Goal: Information Seeking & Learning: Learn about a topic

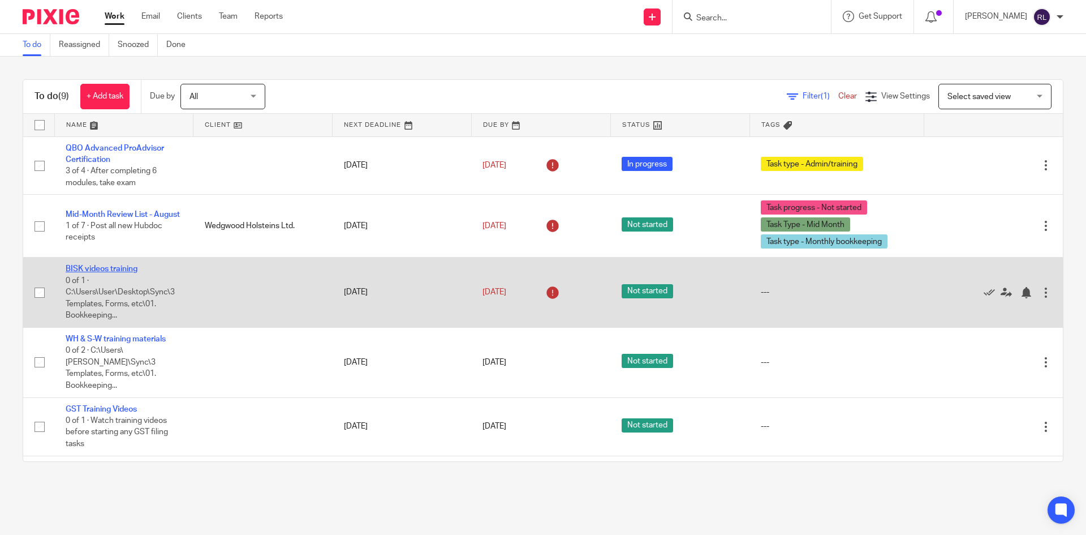
click at [102, 265] on link "BISK videos training" at bounding box center [102, 269] width 72 height 8
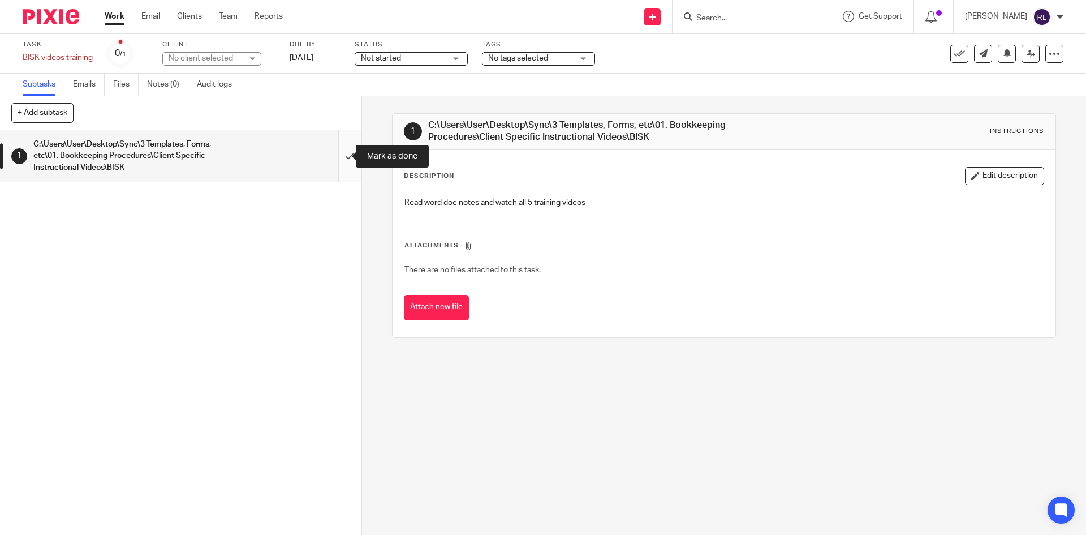
click at [338, 156] on input "submit" at bounding box center [180, 155] width 361 height 51
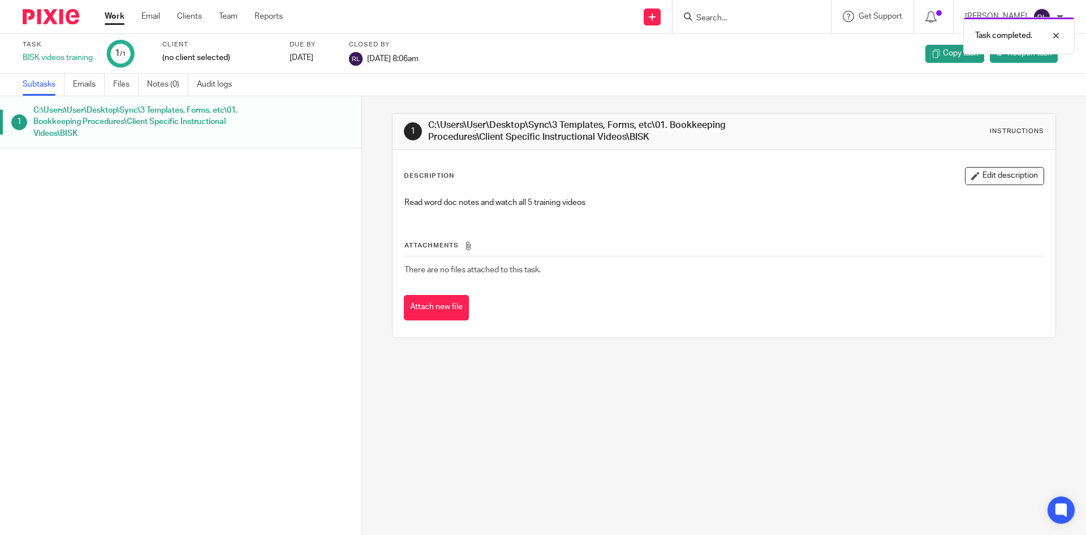
click at [115, 18] on link "Work" at bounding box center [115, 16] width 20 height 11
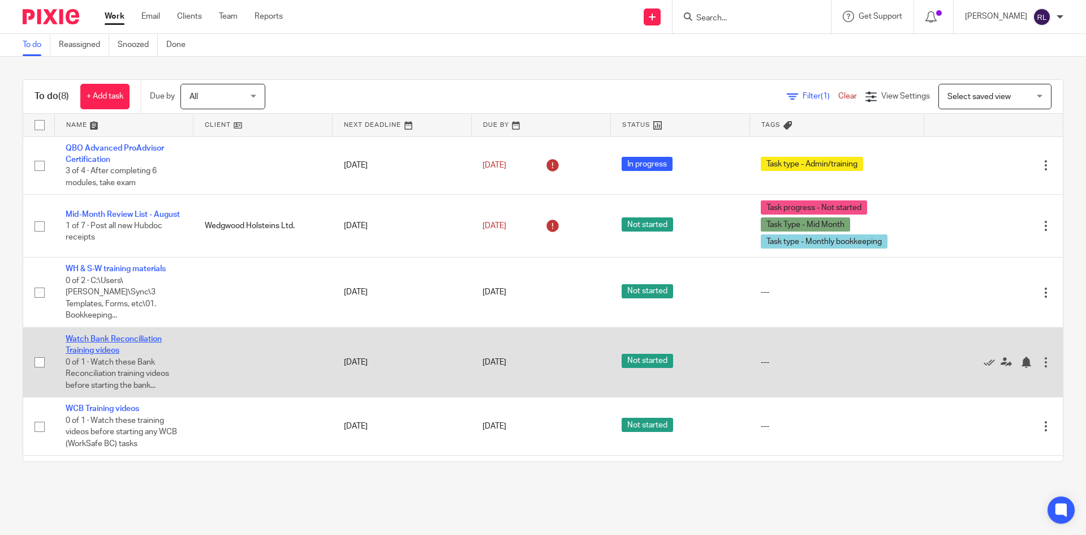
click at [97, 335] on link "Watch Bank Reconciliation Training videos" at bounding box center [114, 344] width 96 height 19
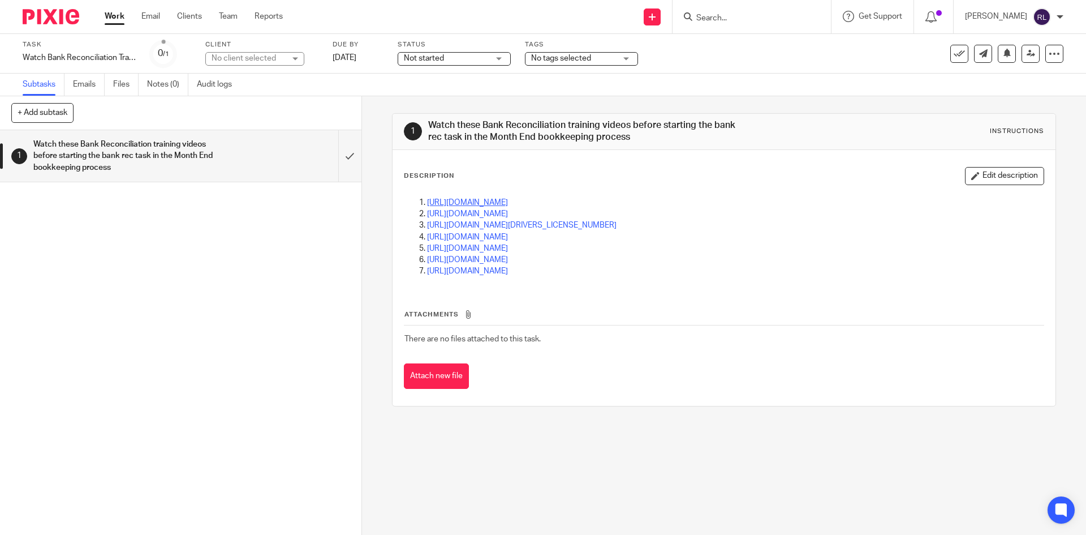
click at [500, 204] on link "[URL][DOMAIN_NAME]" at bounding box center [467, 203] width 81 height 8
click at [472, 213] on link "[URL][DOMAIN_NAME]" at bounding box center [467, 214] width 81 height 8
click at [466, 224] on link "[URL][DOMAIN_NAME][DRIVERS_LICENSE_NUMBER]" at bounding box center [522, 225] width 190 height 8
click at [458, 213] on link "[URL][DOMAIN_NAME]" at bounding box center [467, 214] width 81 height 8
click at [453, 227] on link "[URL][DOMAIN_NAME][DRIVERS_LICENSE_NUMBER]" at bounding box center [522, 225] width 190 height 8
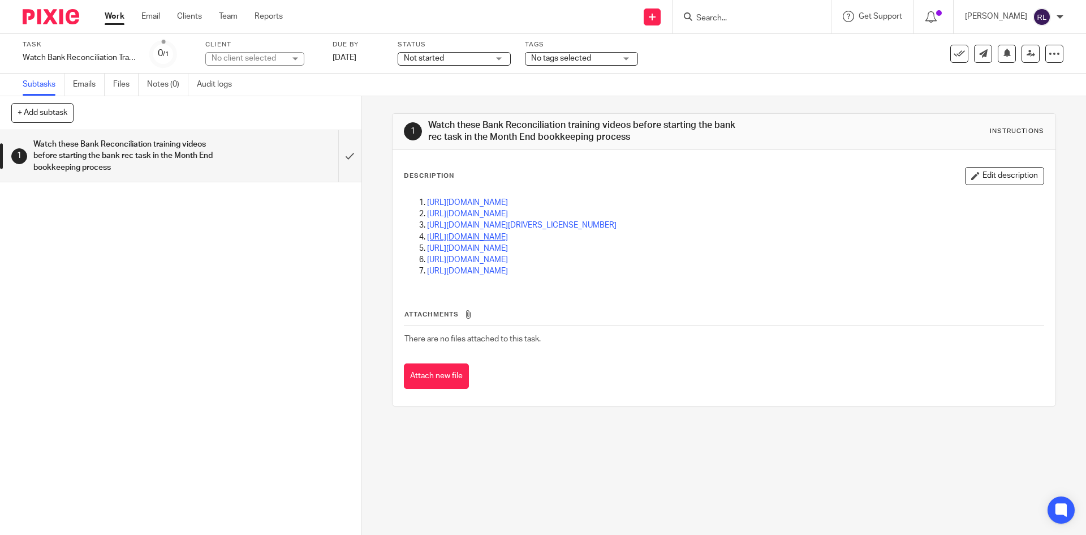
click at [475, 234] on link "[URL][DOMAIN_NAME]" at bounding box center [467, 237] width 81 height 8
click at [477, 205] on link "[URL][DOMAIN_NAME]" at bounding box center [467, 203] width 81 height 8
click at [495, 211] on link "[URL][DOMAIN_NAME]" at bounding box center [467, 214] width 81 height 8
click at [592, 223] on link "[URL][DOMAIN_NAME][DRIVERS_LICENSE_NUMBER]" at bounding box center [522, 225] width 190 height 8
click at [466, 233] on link "[URL][DOMAIN_NAME]" at bounding box center [467, 237] width 81 height 8
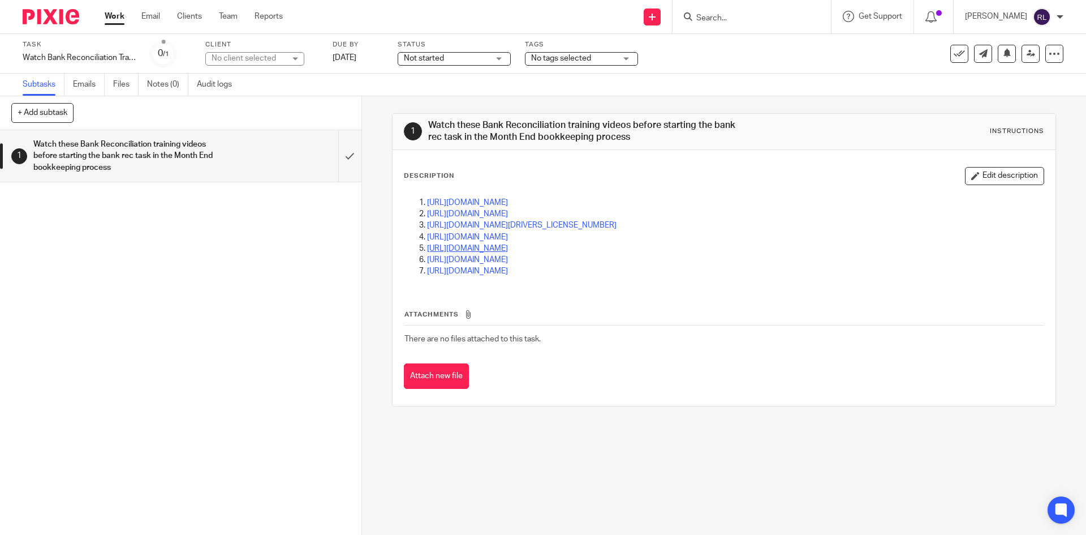
click at [442, 247] on link "[URL][DOMAIN_NAME]" at bounding box center [467, 248] width 81 height 8
click at [479, 251] on link "[URL][DOMAIN_NAME]" at bounding box center [467, 248] width 81 height 8
click at [450, 263] on link "[URL][DOMAIN_NAME]" at bounding box center [467, 260] width 81 height 8
click at [445, 270] on link "[URL][DOMAIN_NAME]" at bounding box center [467, 271] width 81 height 8
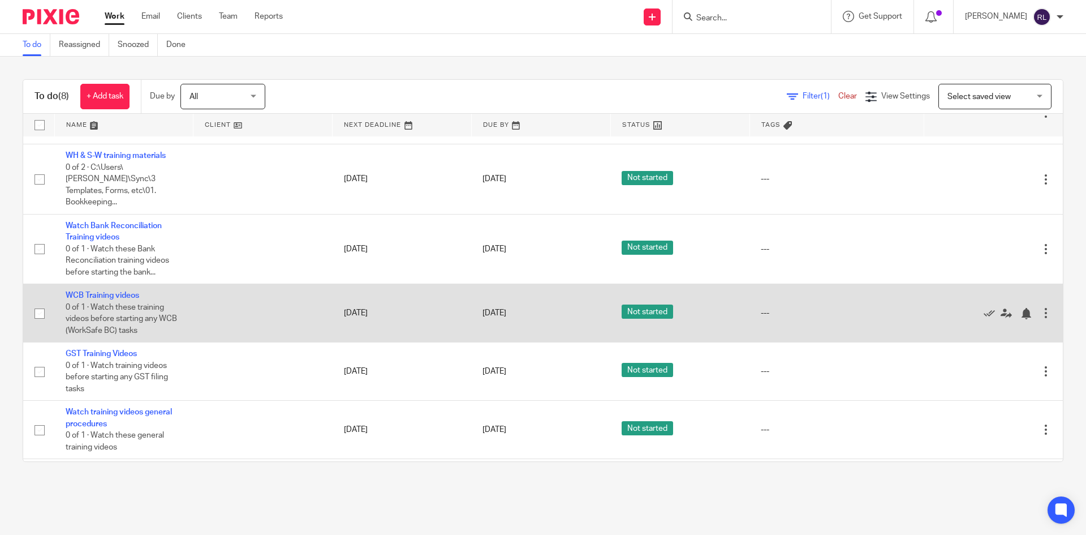
scroll to position [145, 0]
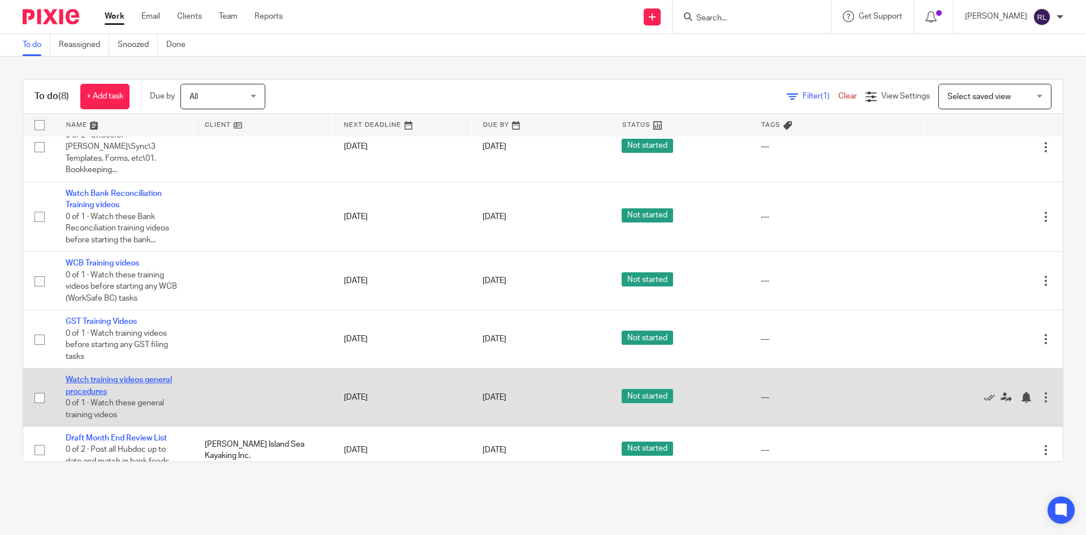
click at [117, 376] on link "Watch training videos general procedures" at bounding box center [119, 385] width 106 height 19
